Goal: Information Seeking & Learning: Learn about a topic

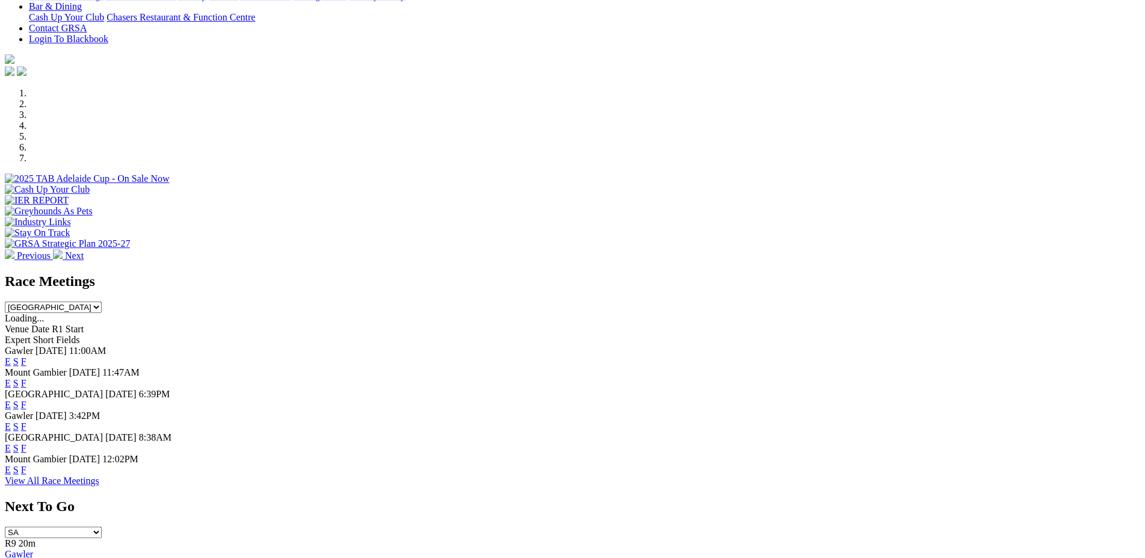
scroll to position [299, 0]
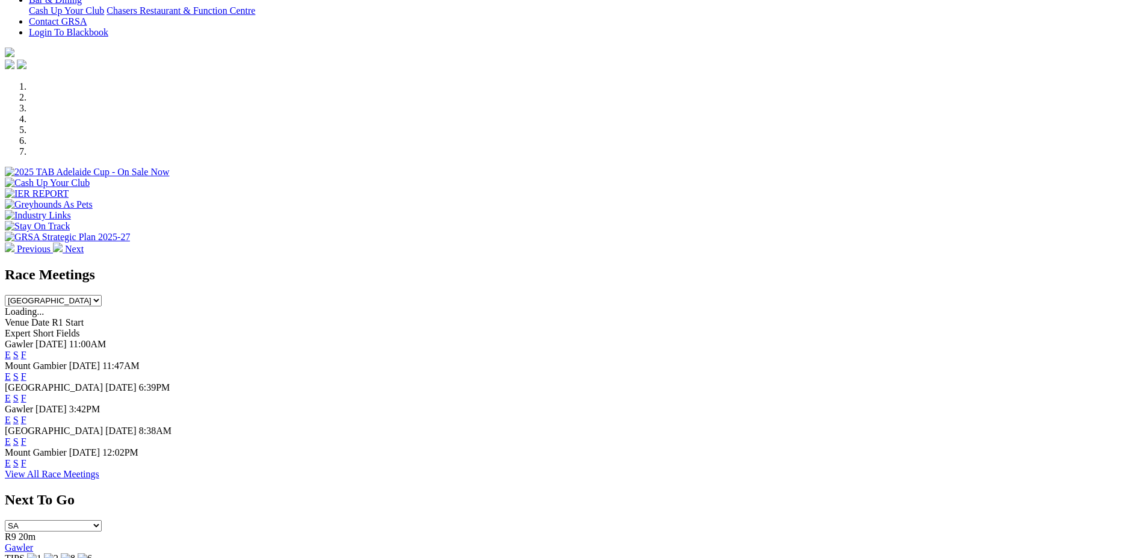
click at [26, 350] on link "F" at bounding box center [23, 355] width 5 height 10
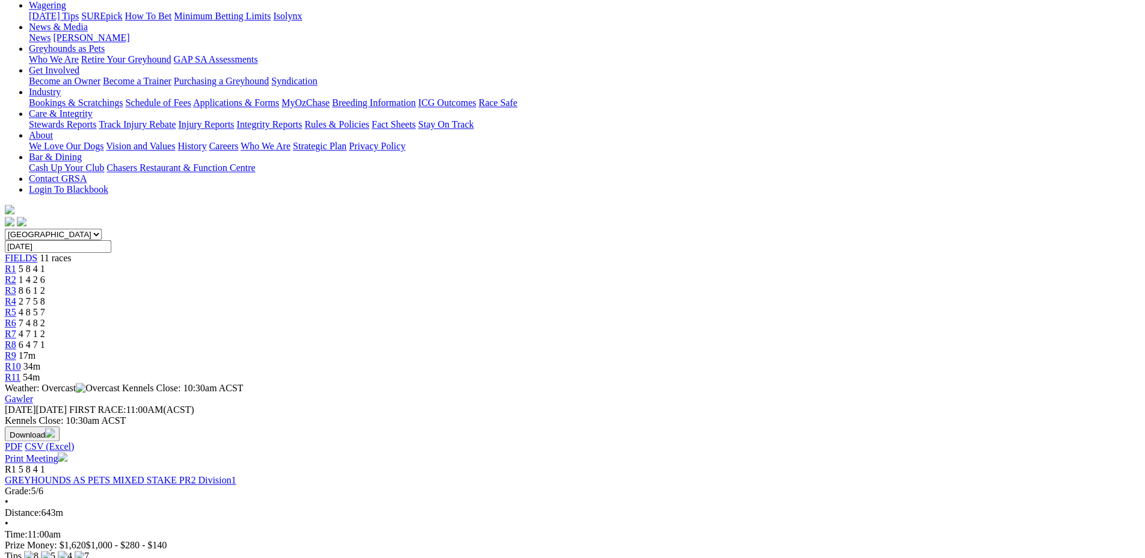
scroll to position [158, 0]
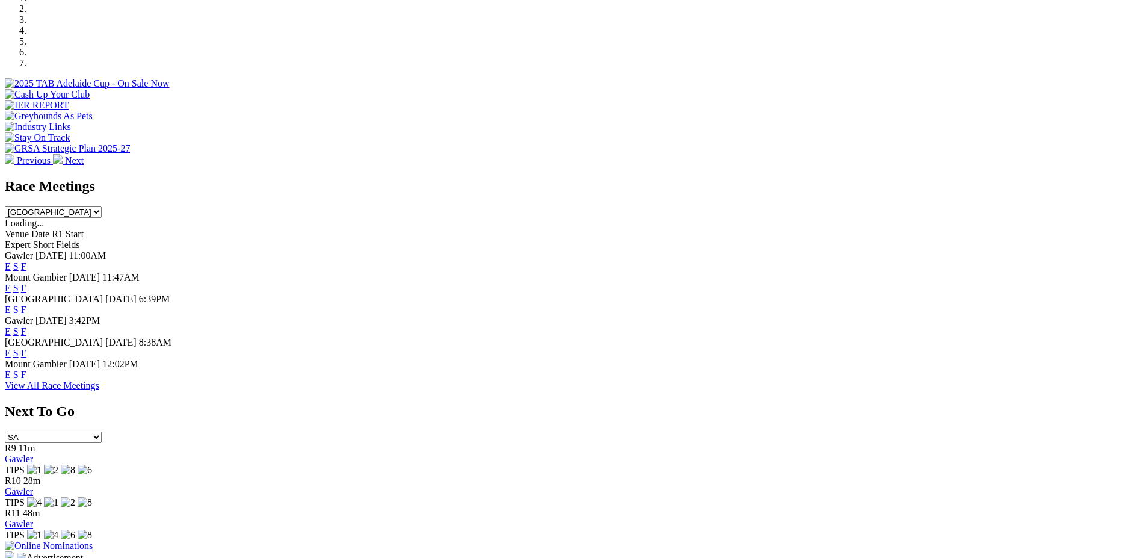
scroll to position [408, 0]
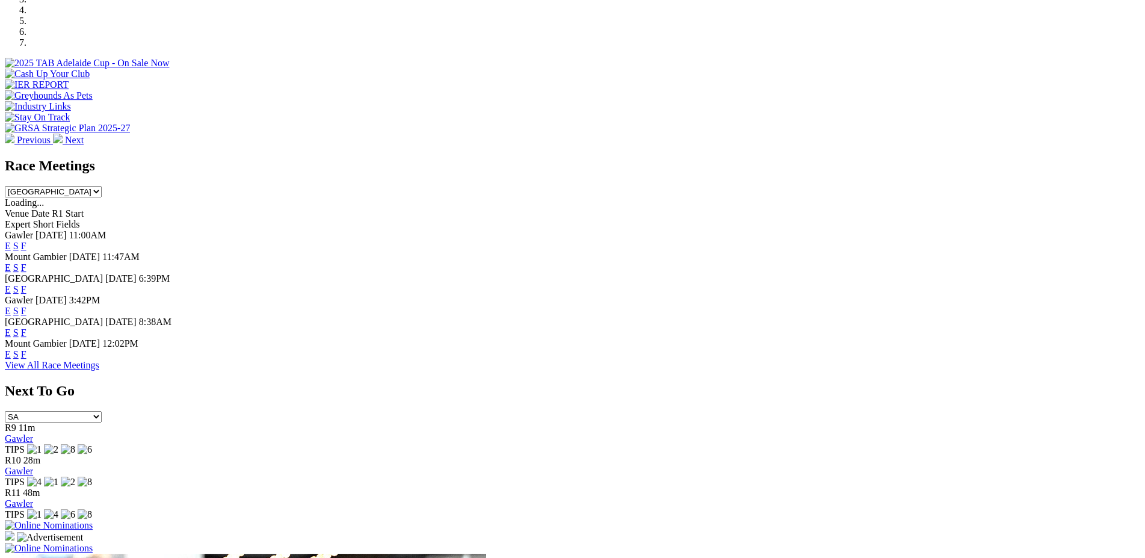
click at [26, 262] on link "F" at bounding box center [23, 267] width 5 height 10
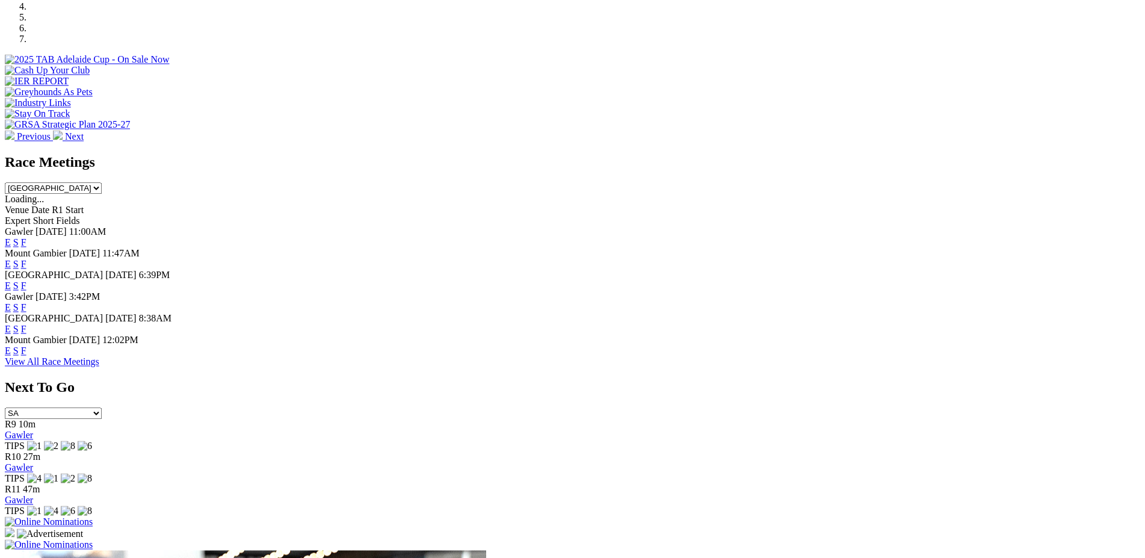
scroll to position [466, 0]
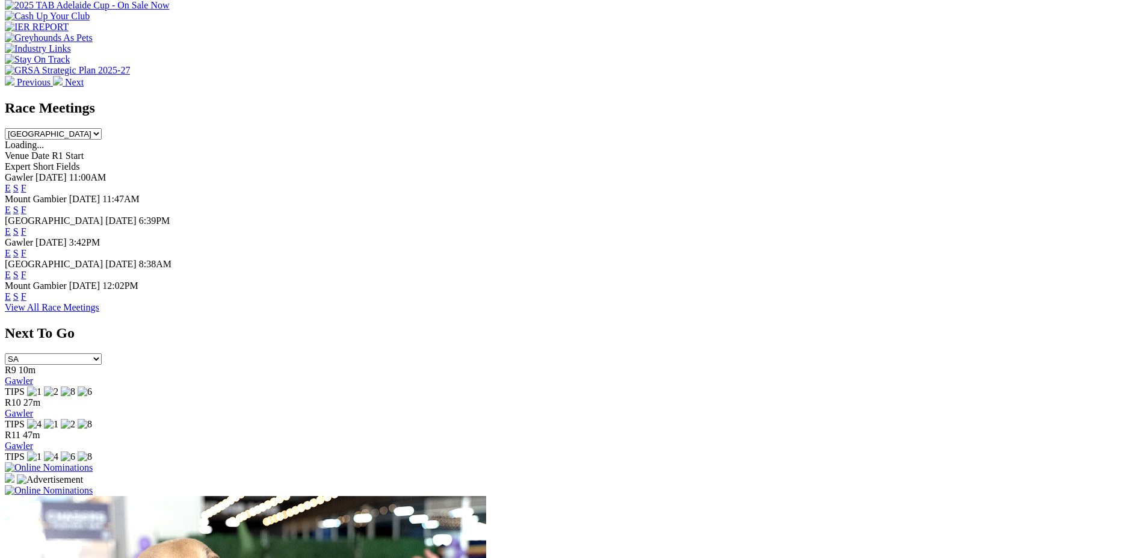
click at [26, 301] on link "F" at bounding box center [23, 296] width 5 height 10
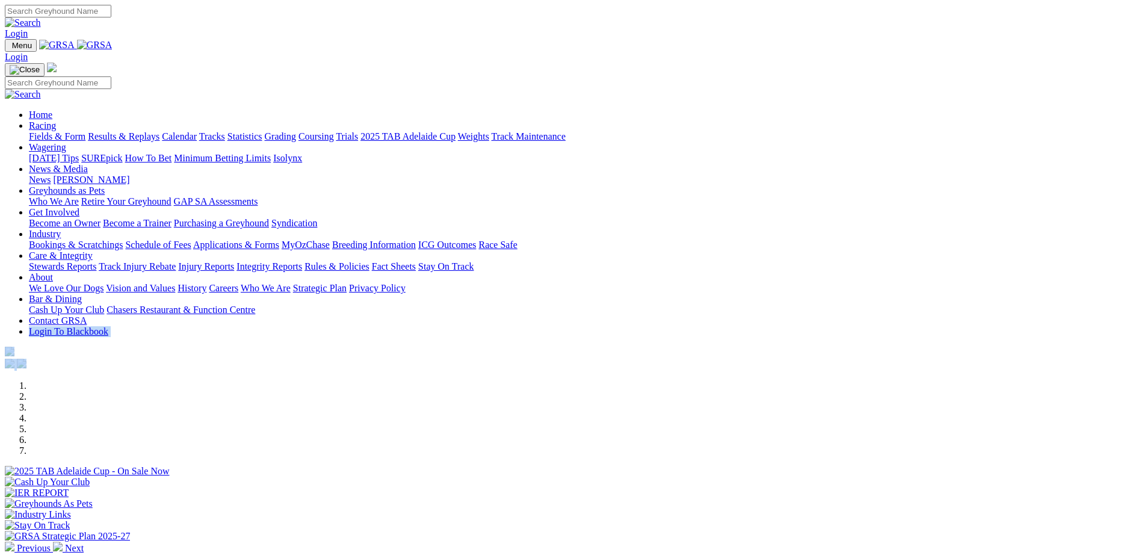
drag, startPoint x: 1144, startPoint y: 49, endPoint x: 1129, endPoint y: 128, distance: 80.2
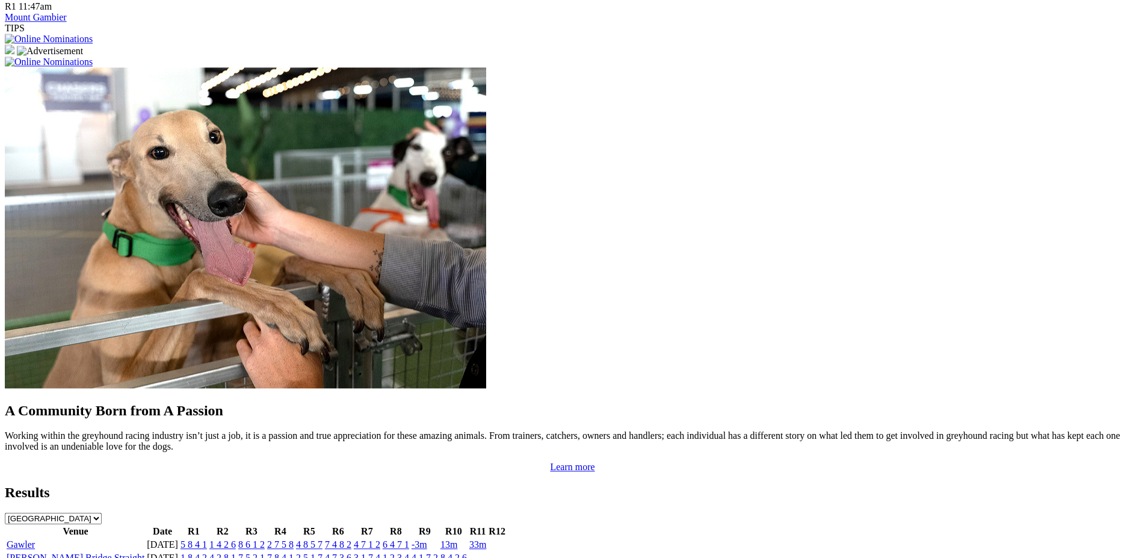
scroll to position [904, 0]
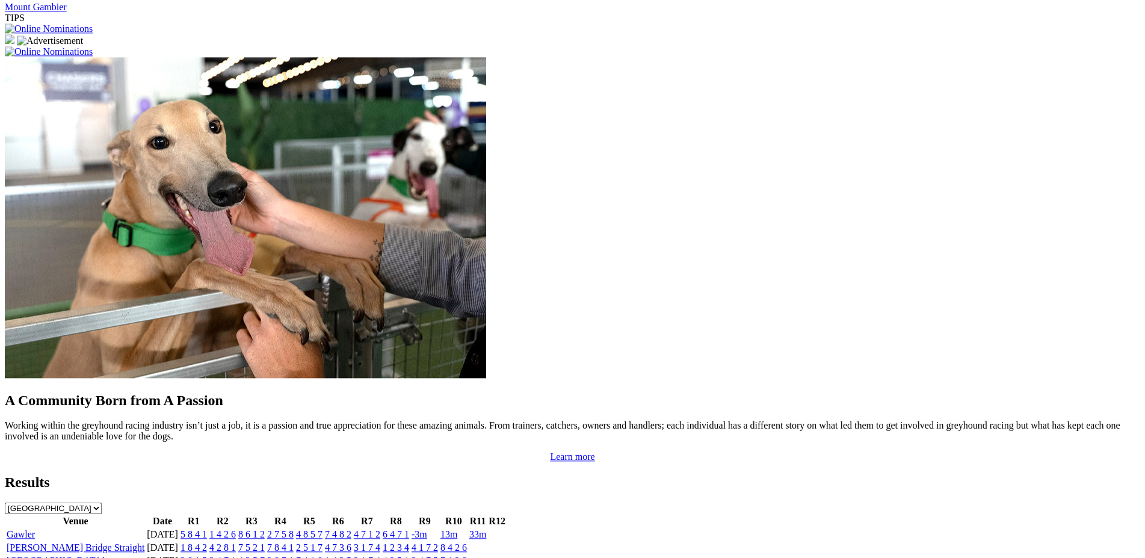
click at [207, 529] on link "5 8 4 1" at bounding box center [194, 534] width 26 height 10
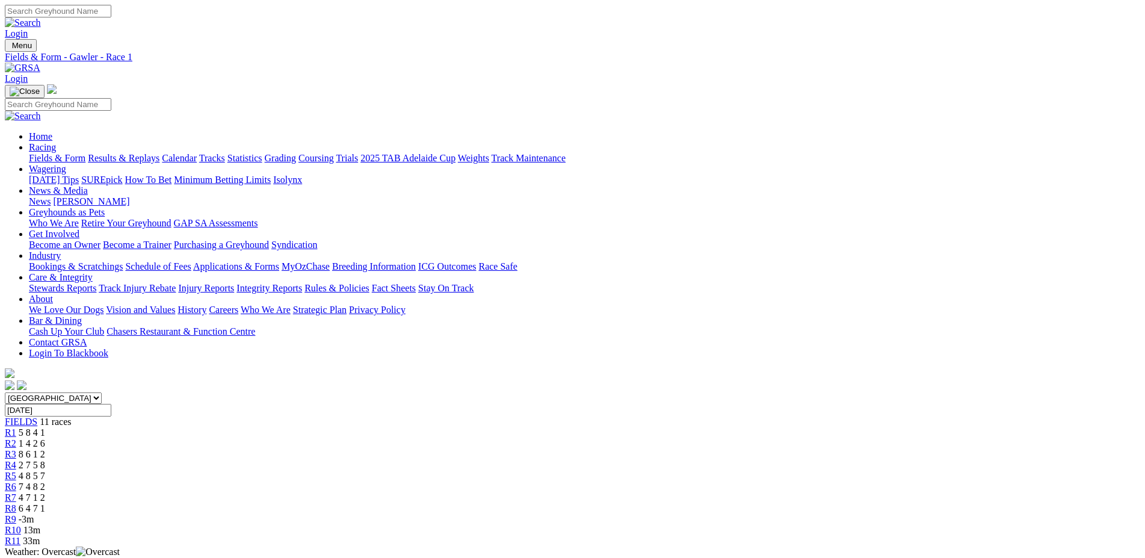
click at [16, 438] on span "R2" at bounding box center [10, 443] width 11 height 10
click at [16, 449] on link "R3" at bounding box center [10, 454] width 11 height 10
click at [16, 460] on span "R4" at bounding box center [10, 465] width 11 height 10
click at [548, 471] on div "R5 4 8 5 7" at bounding box center [572, 476] width 1135 height 11
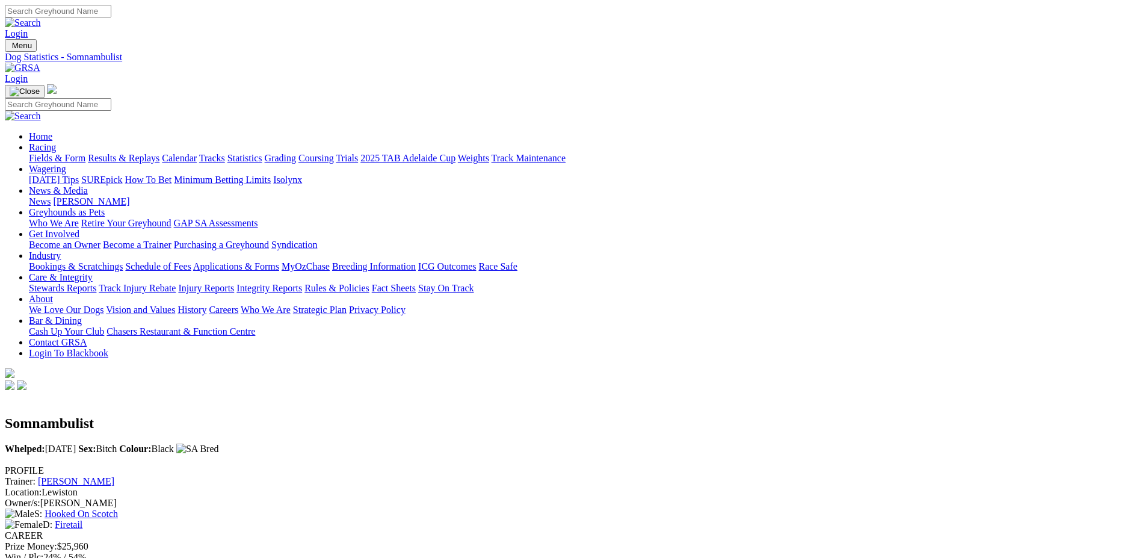
click at [114, 476] on link "Marty Doyle" at bounding box center [76, 481] width 76 height 10
